Goal: Find contact information

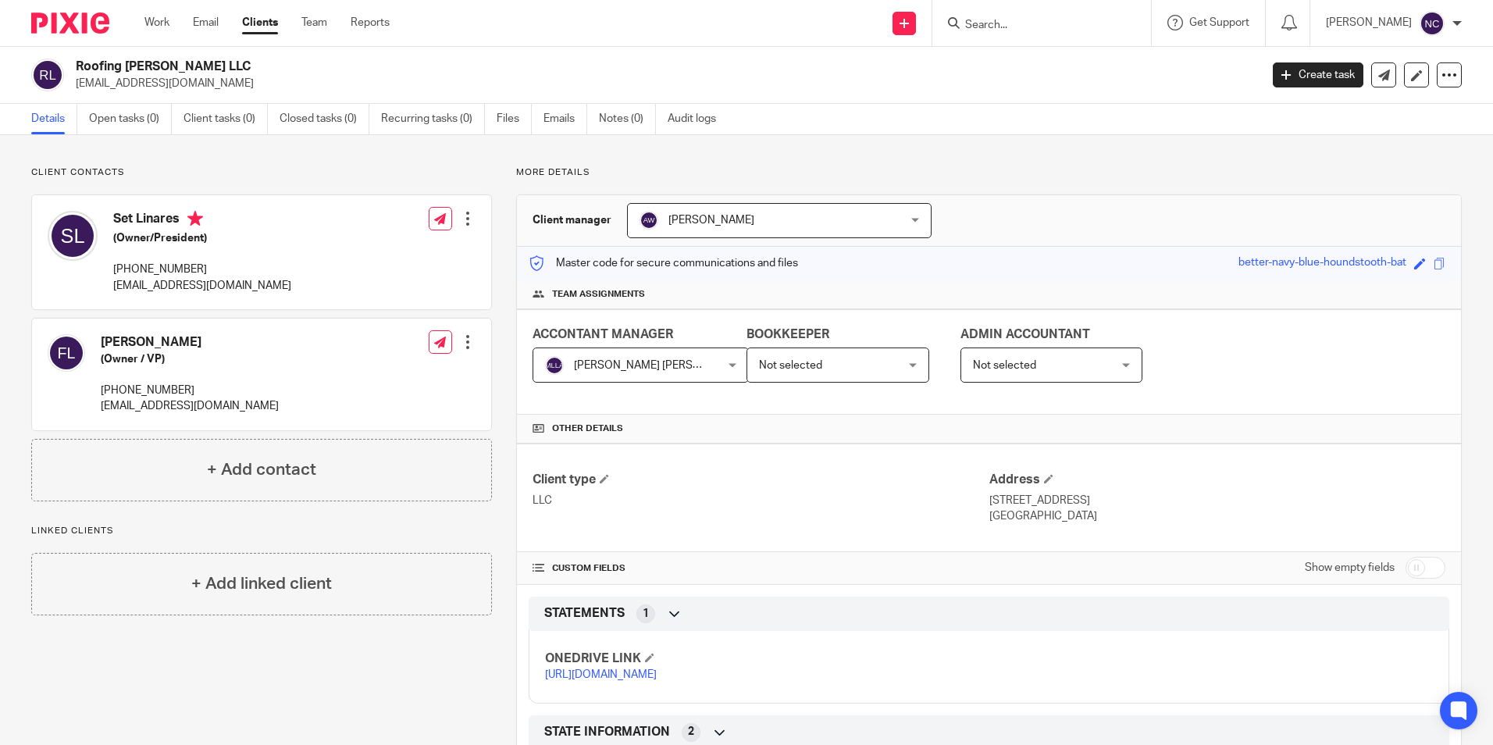
click at [1011, 30] on input "Search" at bounding box center [1034, 26] width 141 height 14
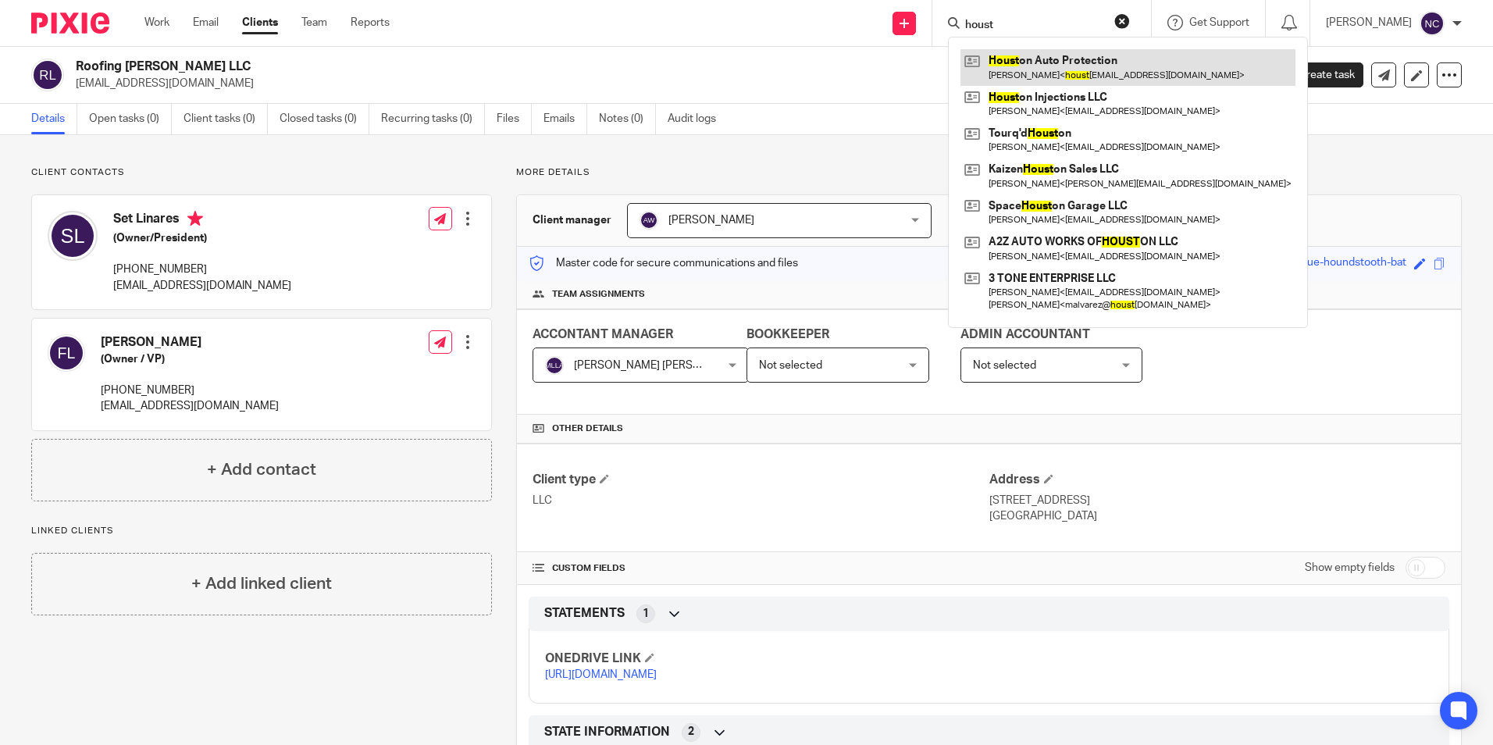
type input "houst"
click at [1062, 73] on link at bounding box center [1128, 67] width 335 height 36
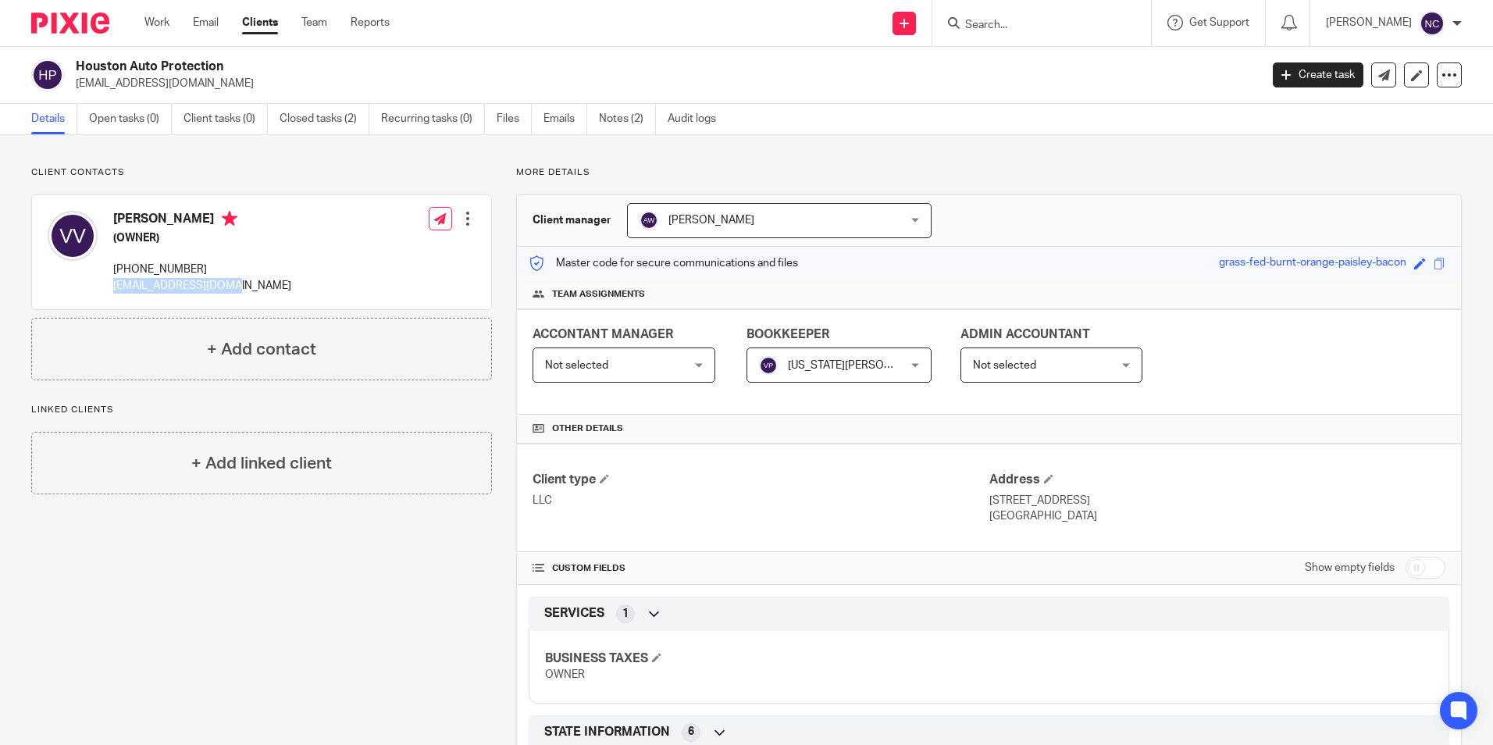
drag, startPoint x: 105, startPoint y: 287, endPoint x: 280, endPoint y: 287, distance: 174.9
click at [280, 287] on div "[PERSON_NAME] (OWNER) [PHONE_NUMBER] [EMAIL_ADDRESS][DOMAIN_NAME] Edit contact …" at bounding box center [261, 252] width 459 height 114
copy p "[EMAIL_ADDRESS][DOMAIN_NAME]"
